Goal: Task Accomplishment & Management: Complete application form

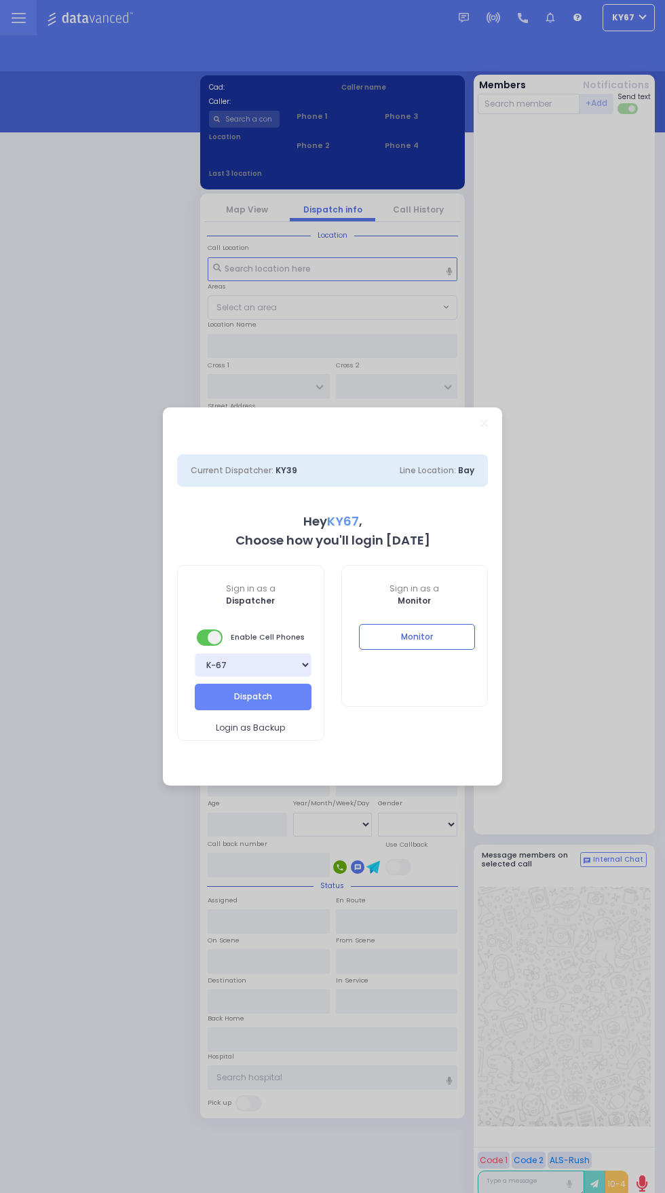
select select "9"
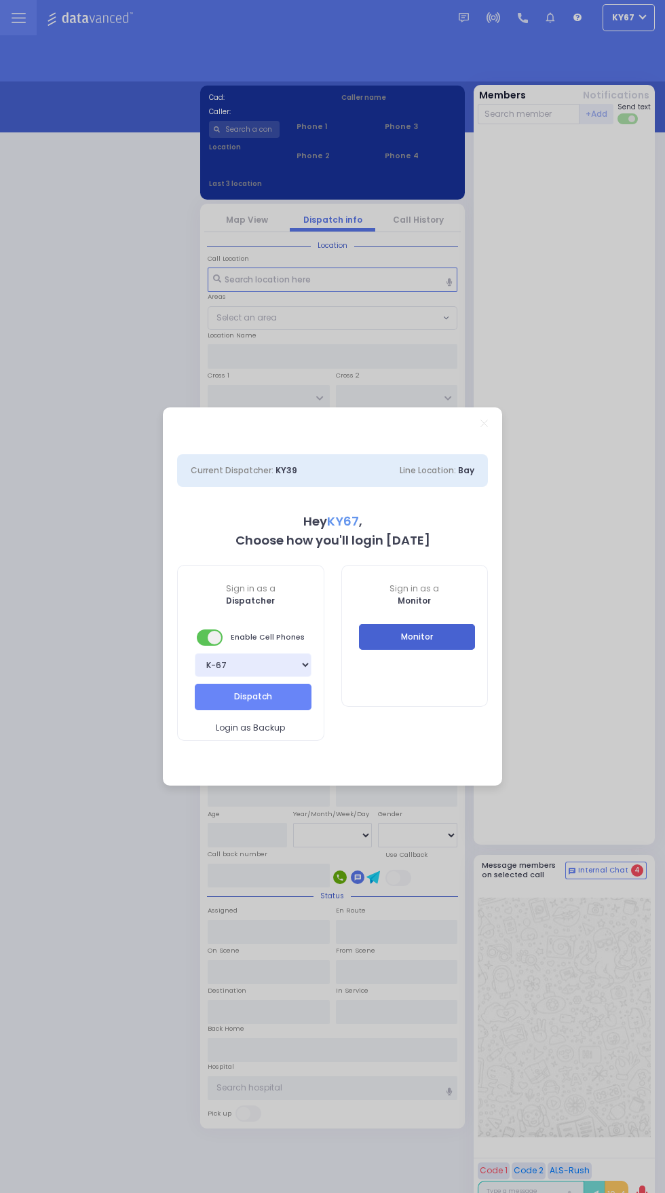
click at [458, 642] on button "Monitor" at bounding box center [417, 637] width 117 height 26
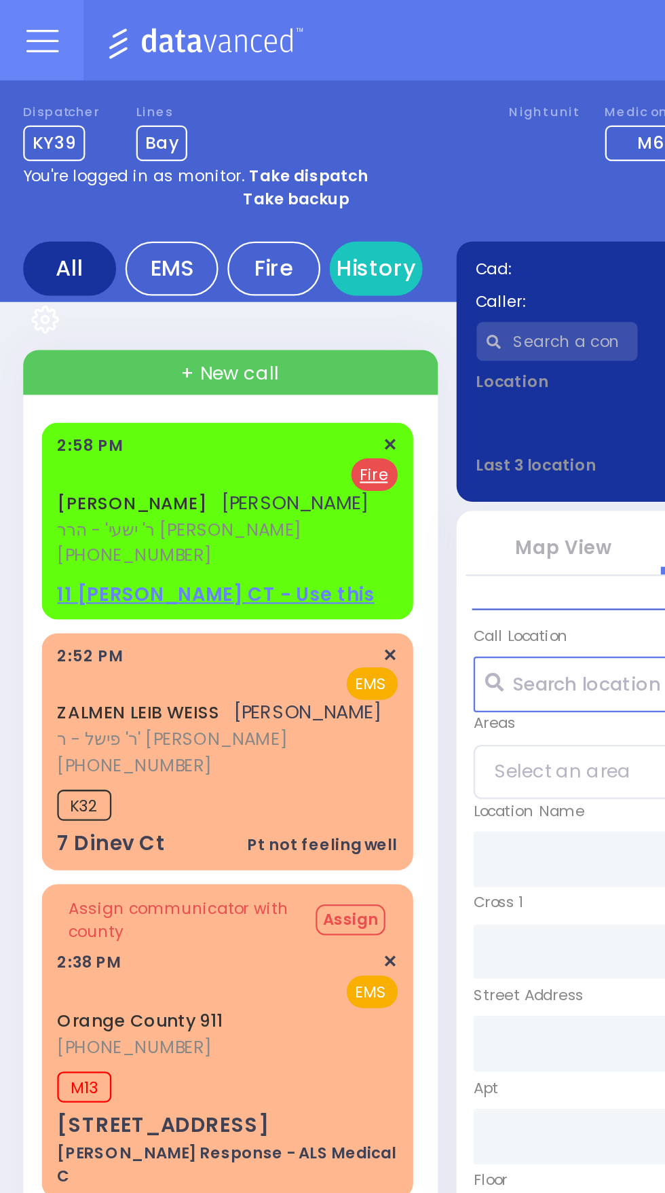
click at [164, 210] on u "Fire" at bounding box center [164, 208] width 12 height 10
select select
radio input "false"
radio input "true"
type input "[PERSON_NAME]"
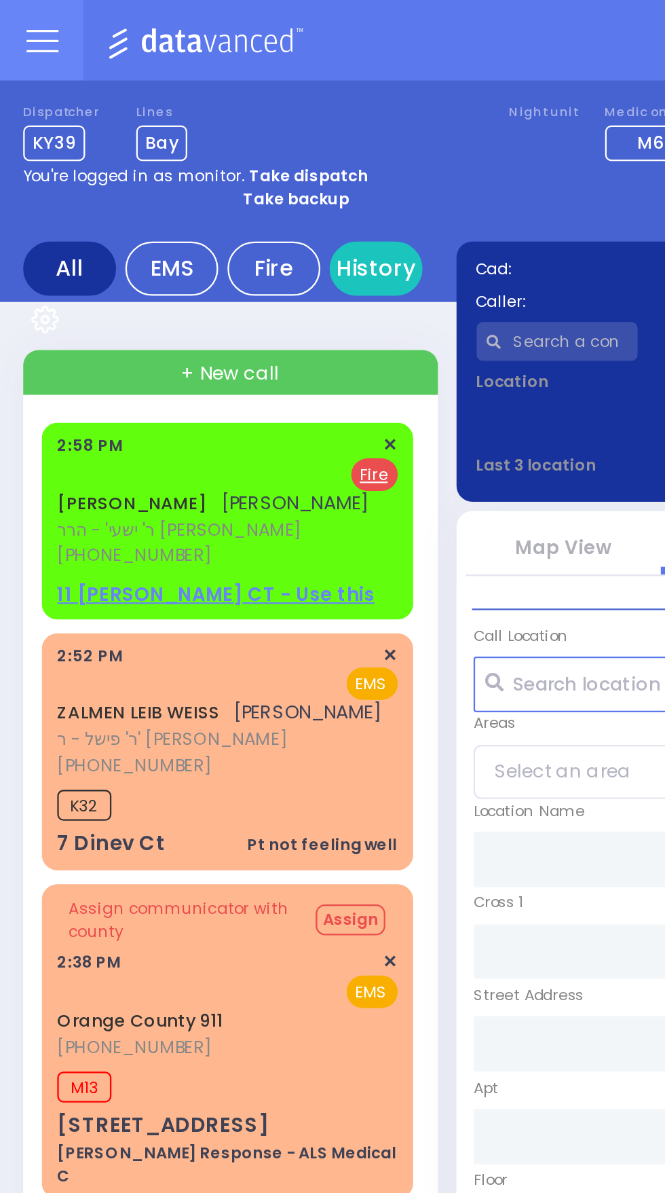
type input "[PERSON_NAME]"
select select
type input "14:58"
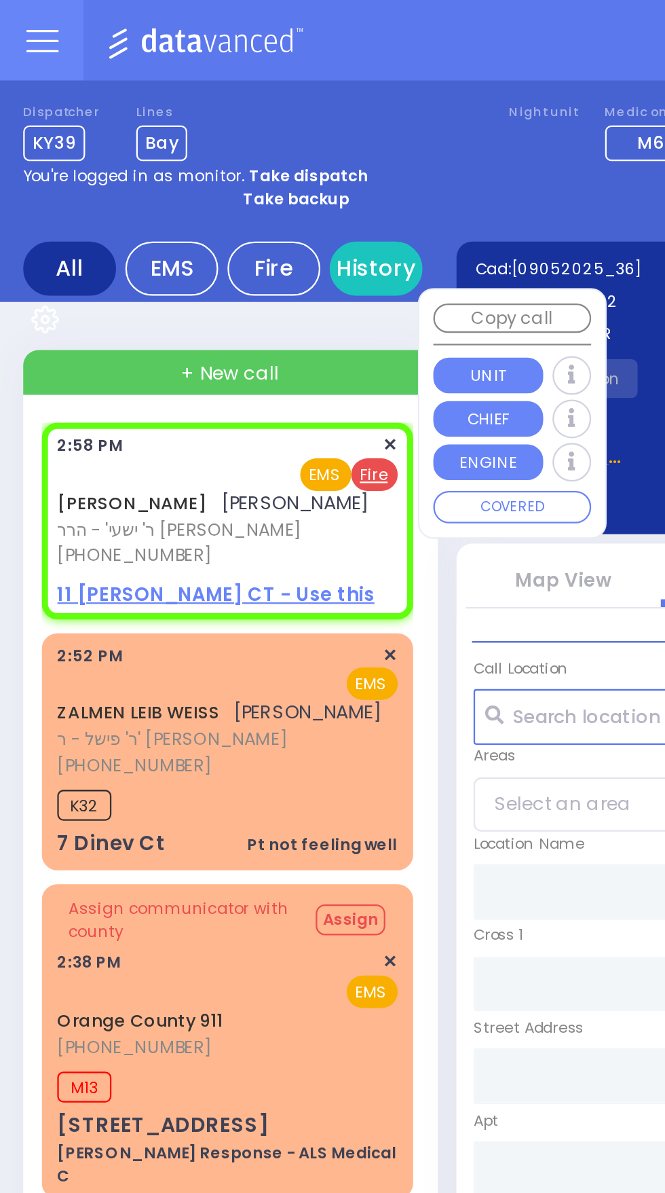
click at [145, 213] on span "EMS" at bounding box center [143, 208] width 22 height 14
select select
radio input "true"
select select
click at [166, 211] on u "EMS" at bounding box center [163, 208] width 14 height 10
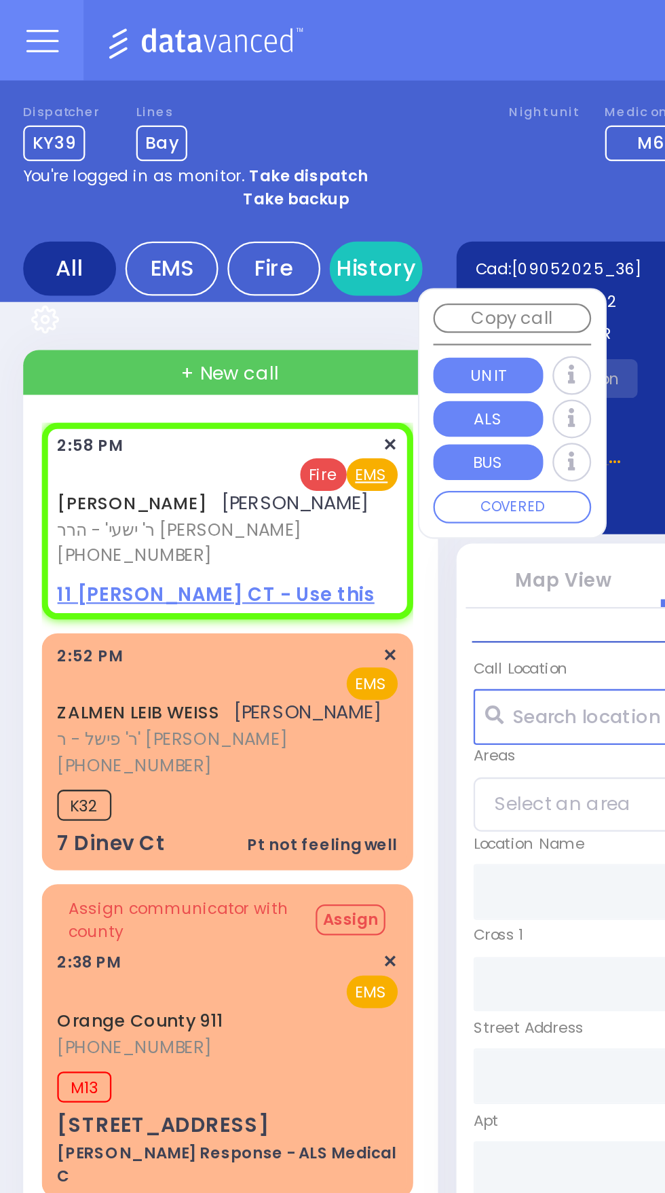
select select
radio input "true"
select select
click at [157, 249] on div "[PERSON_NAME] [PERSON_NAME] ר' ישעי' - הרר [PERSON_NAME] [PHONE_NUMBER] 2:58 PM…" at bounding box center [100, 227] width 158 height 81
select select
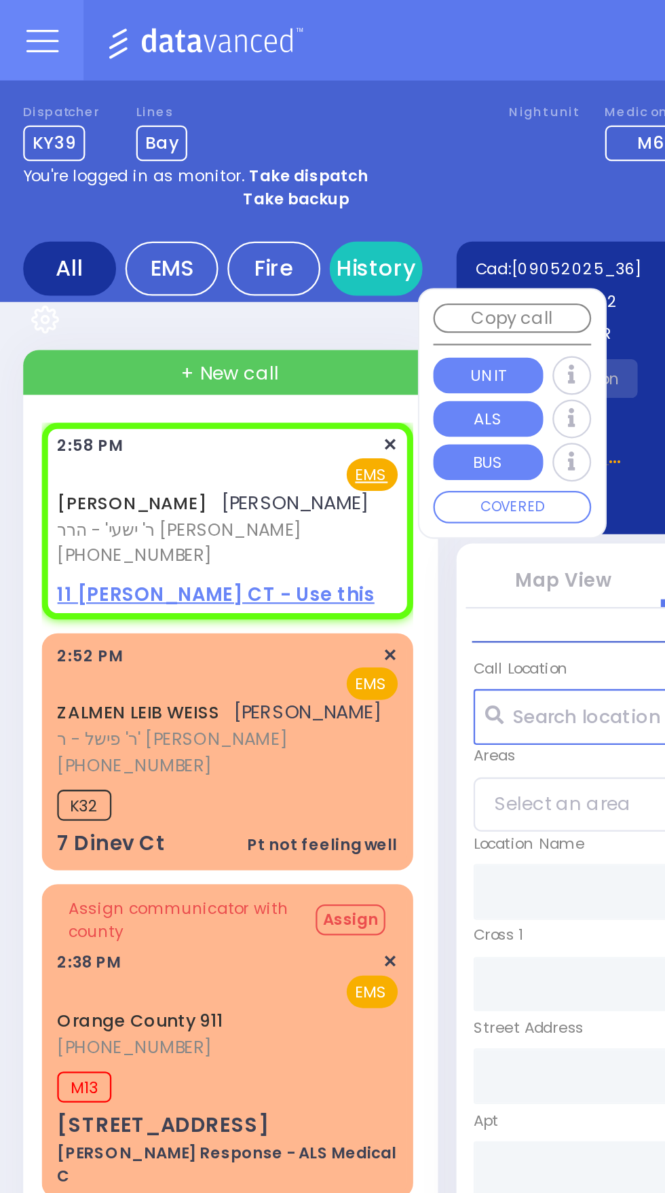
radio input "true"
select select
click at [109, 223] on span "[PERSON_NAME]" at bounding box center [129, 221] width 65 height 12
select select
radio input "true"
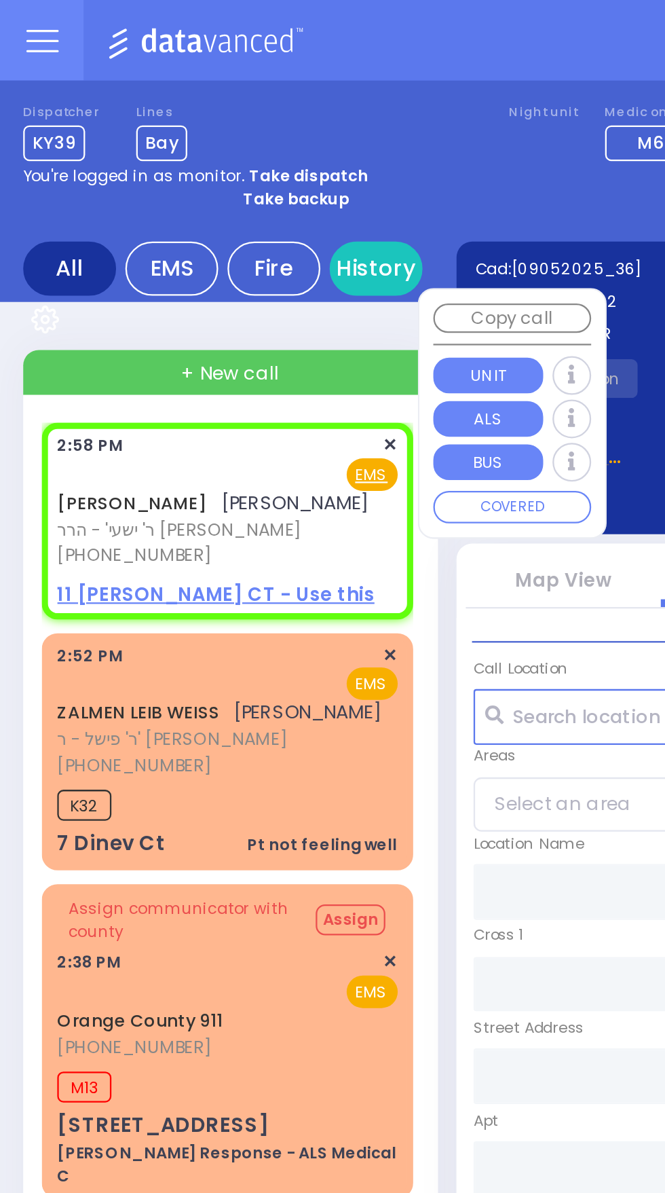
select select
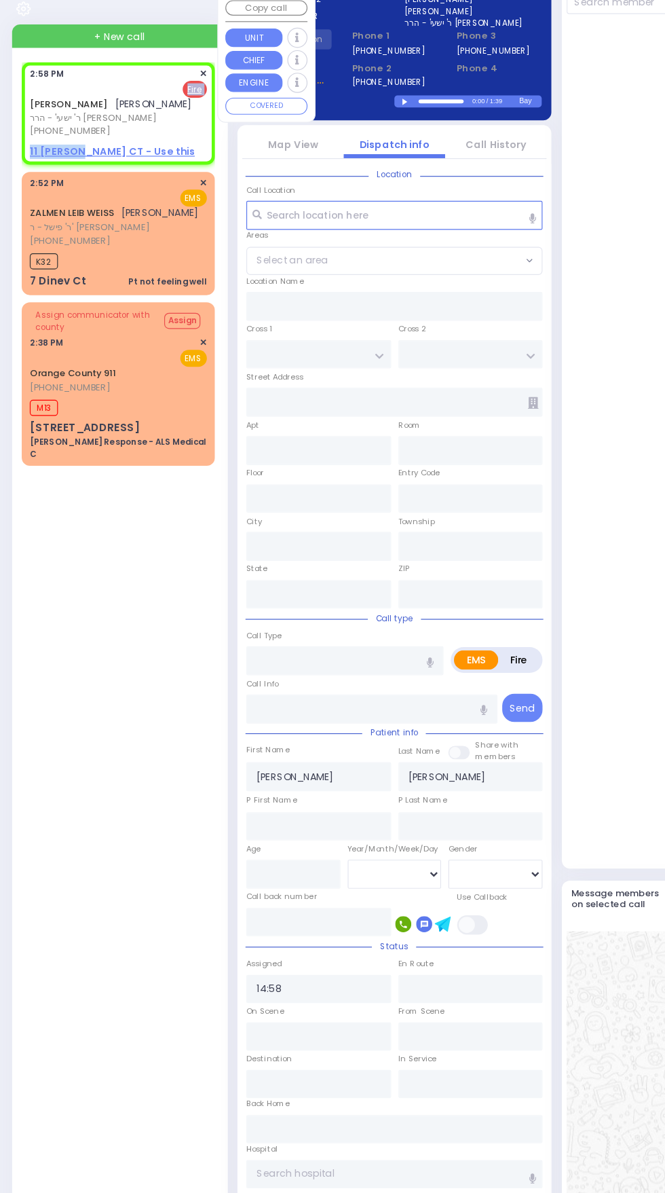
copy div "Fire 11 [PERSON_NAME] CT"
click at [165, 208] on u "Fire" at bounding box center [164, 208] width 12 height 10
select select
radio input "false"
radio input "true"
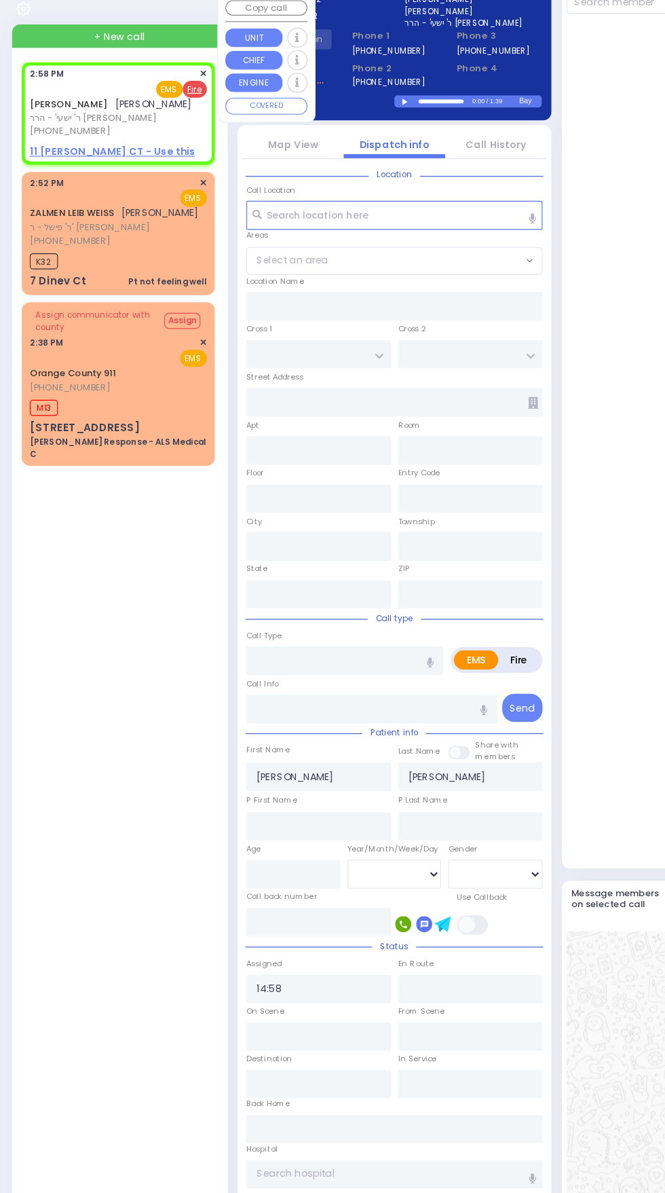
select select
click at [136, 208] on span "EMS" at bounding box center [143, 208] width 22 height 14
select select
radio input "true"
select select
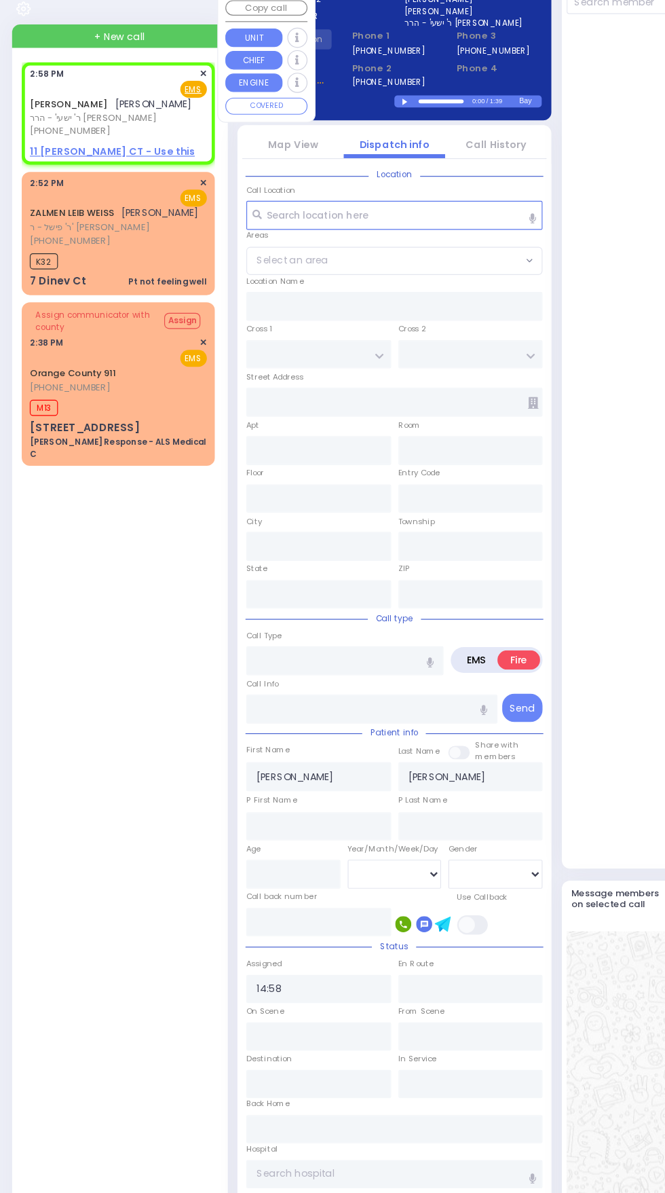
click at [162, 207] on u "EMS" at bounding box center [163, 208] width 14 height 10
select select
radio input "true"
select select
